Goal: Understand process/instructions

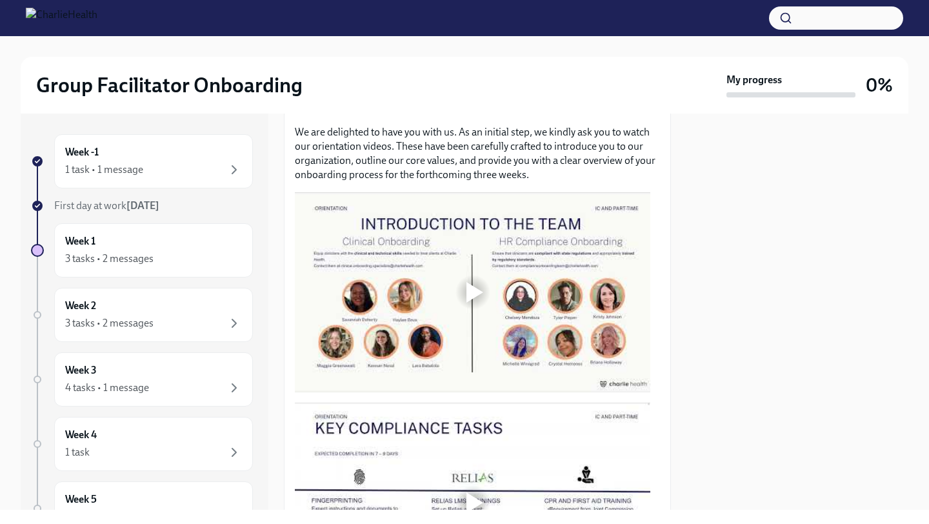
scroll to position [566, 0]
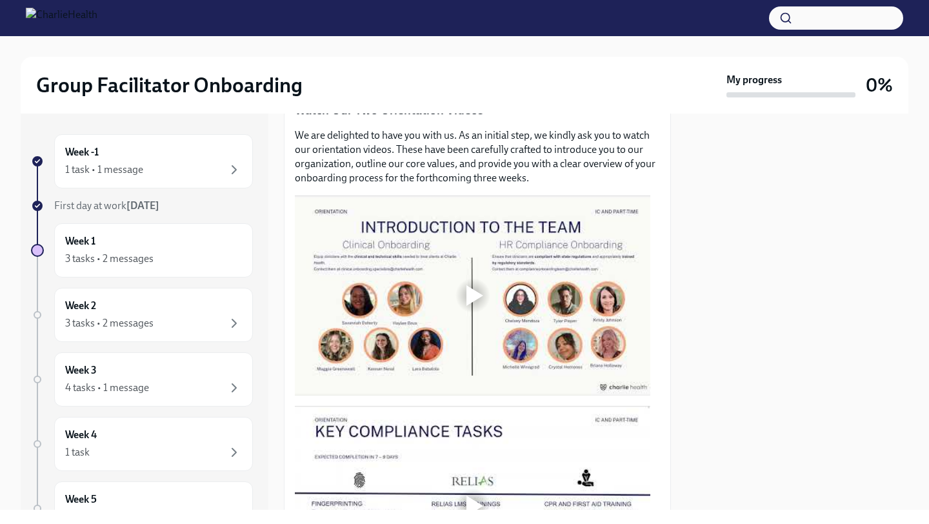
click at [442, 303] on div at bounding box center [472, 295] width 355 height 200
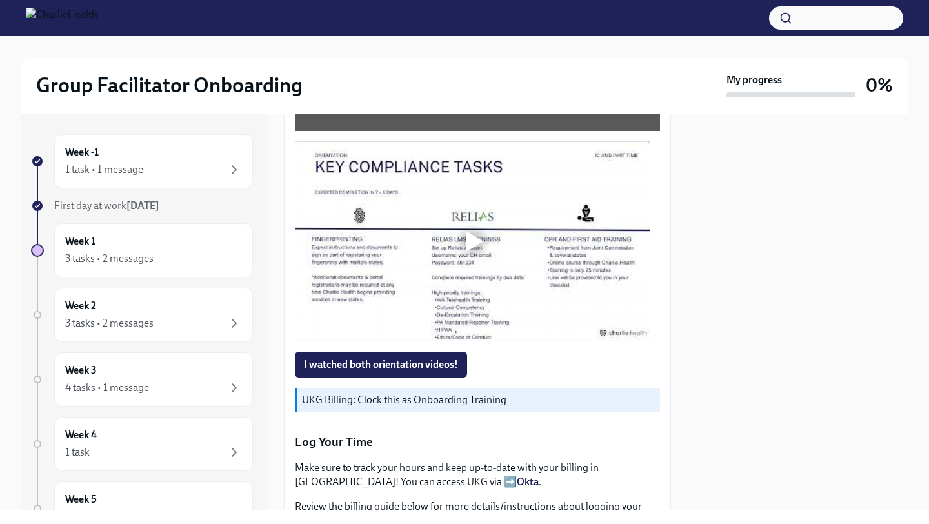
scroll to position [837, 0]
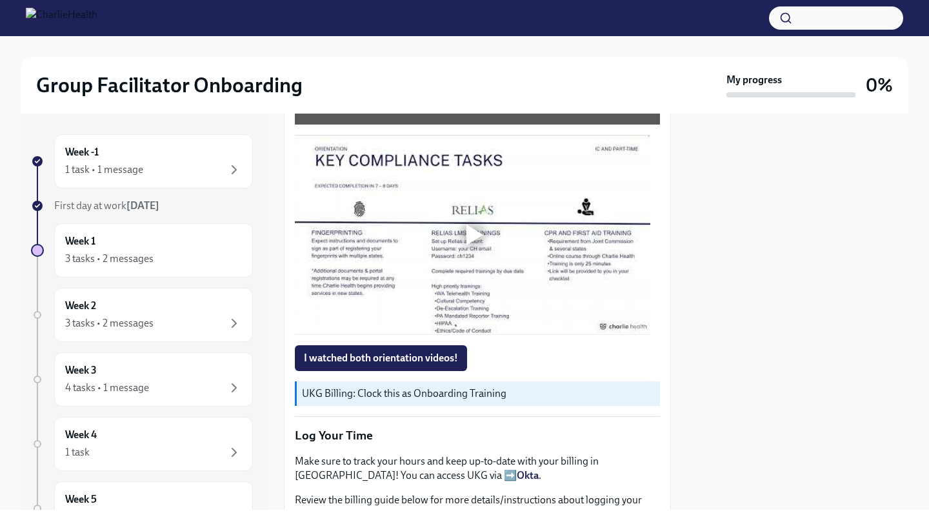
click at [533, 233] on div at bounding box center [472, 235] width 355 height 200
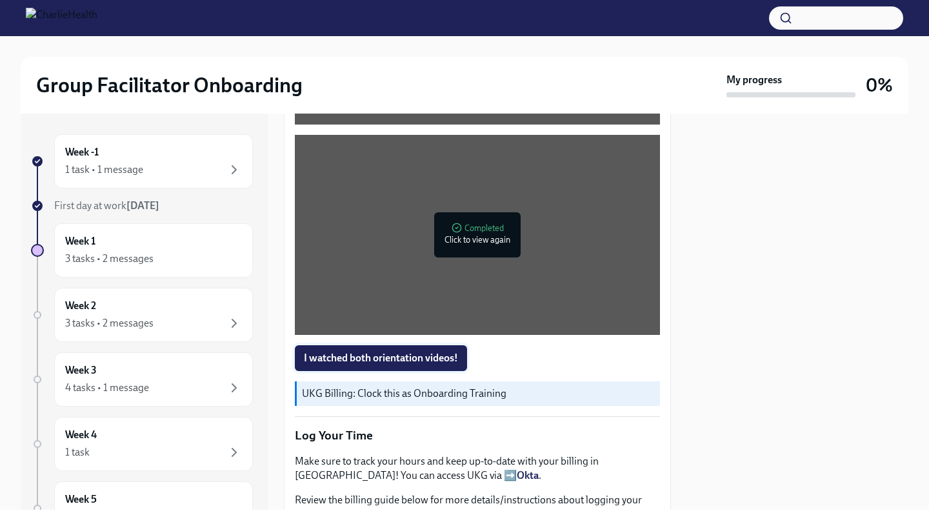
click at [432, 359] on button "I watched both orientation videos!" at bounding box center [381, 358] width 172 height 26
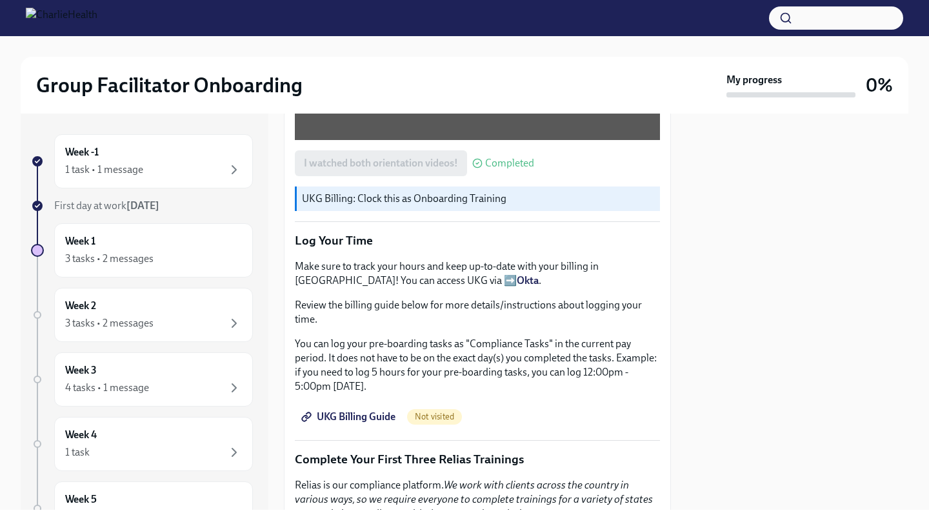
scroll to position [1034, 0]
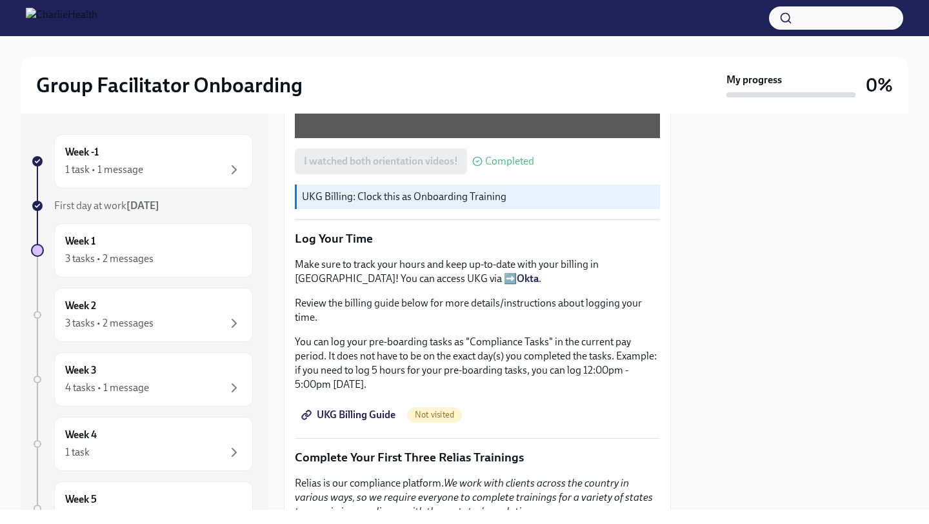
click at [517, 273] on strong "Okta" at bounding box center [528, 278] width 22 height 12
click at [380, 408] on span "UKG Billing Guide" at bounding box center [350, 414] width 92 height 13
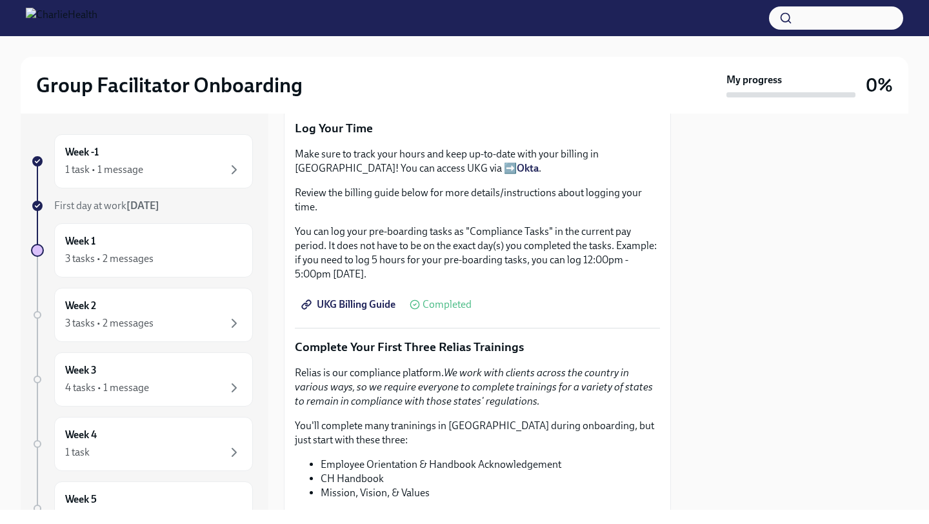
scroll to position [1190, 0]
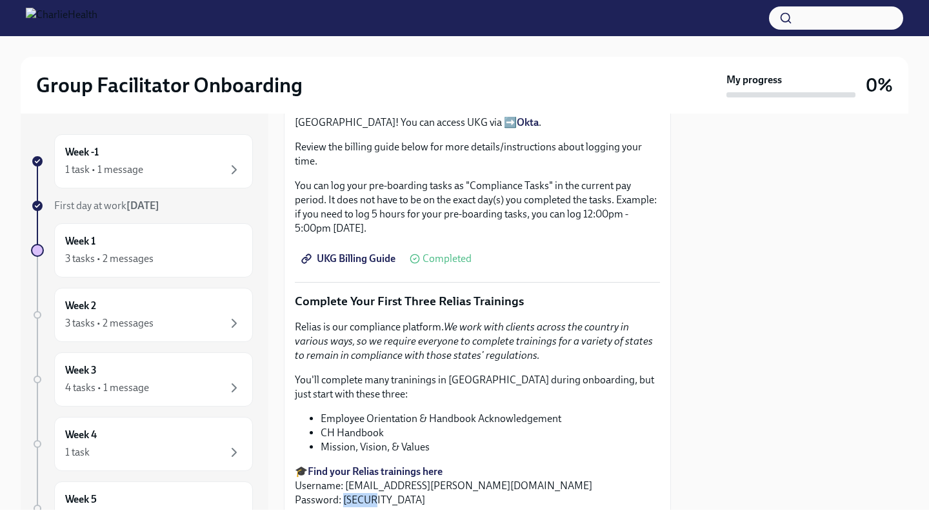
drag, startPoint x: 381, startPoint y: 497, endPoint x: 341, endPoint y: 495, distance: 40.0
click at [341, 495] on p "🎓 Find your Relias trainings here Username: [EMAIL_ADDRESS][PERSON_NAME][DOMAIN…" at bounding box center [477, 485] width 365 height 43
copy p "ch1234"
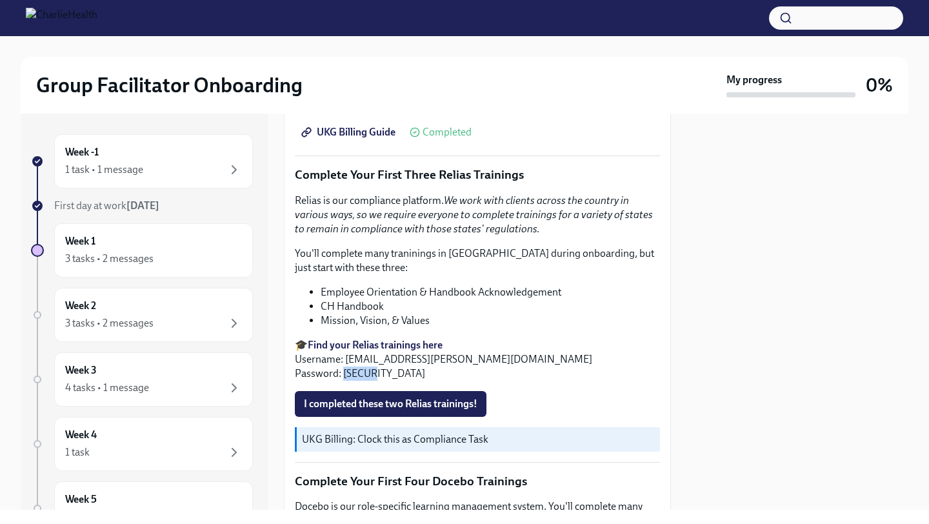
scroll to position [1310, 0]
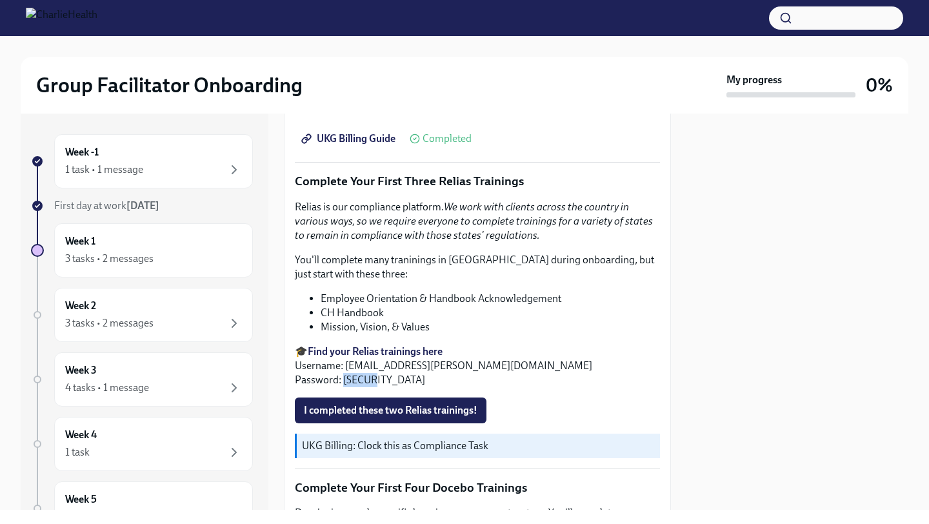
click at [374, 345] on strong "Find your Relias trainings here" at bounding box center [375, 351] width 135 height 12
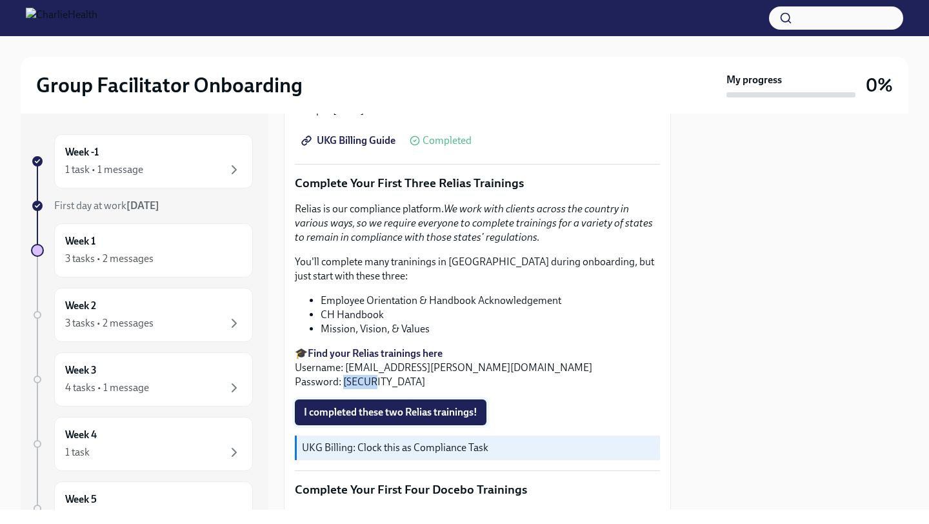
click at [468, 406] on span "I completed these two Relias trainings!" at bounding box center [391, 412] width 174 height 13
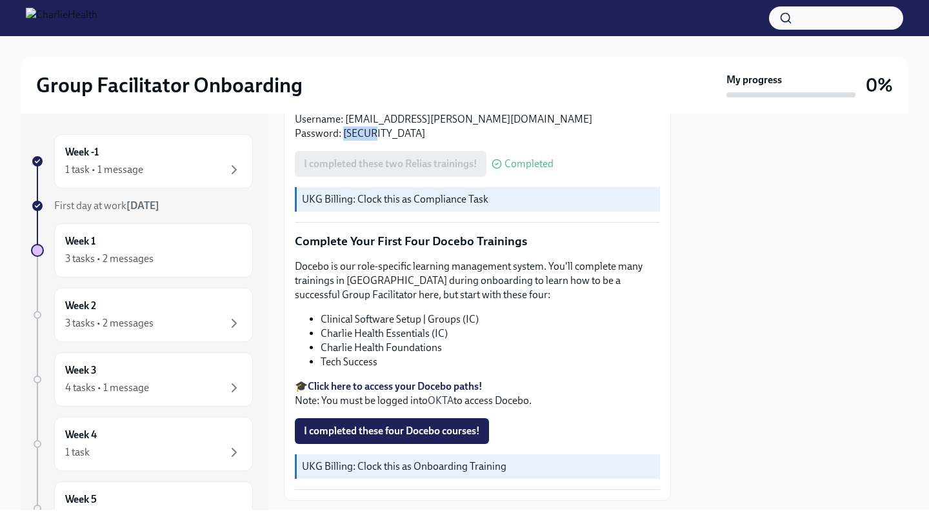
scroll to position [1578, 0]
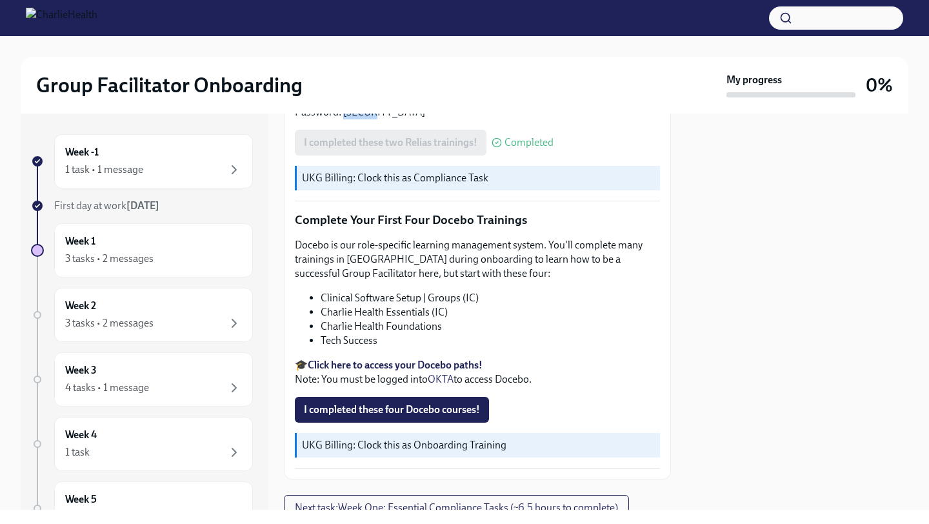
click at [343, 362] on strong "Click here to access your Docebo paths!" at bounding box center [395, 365] width 175 height 12
